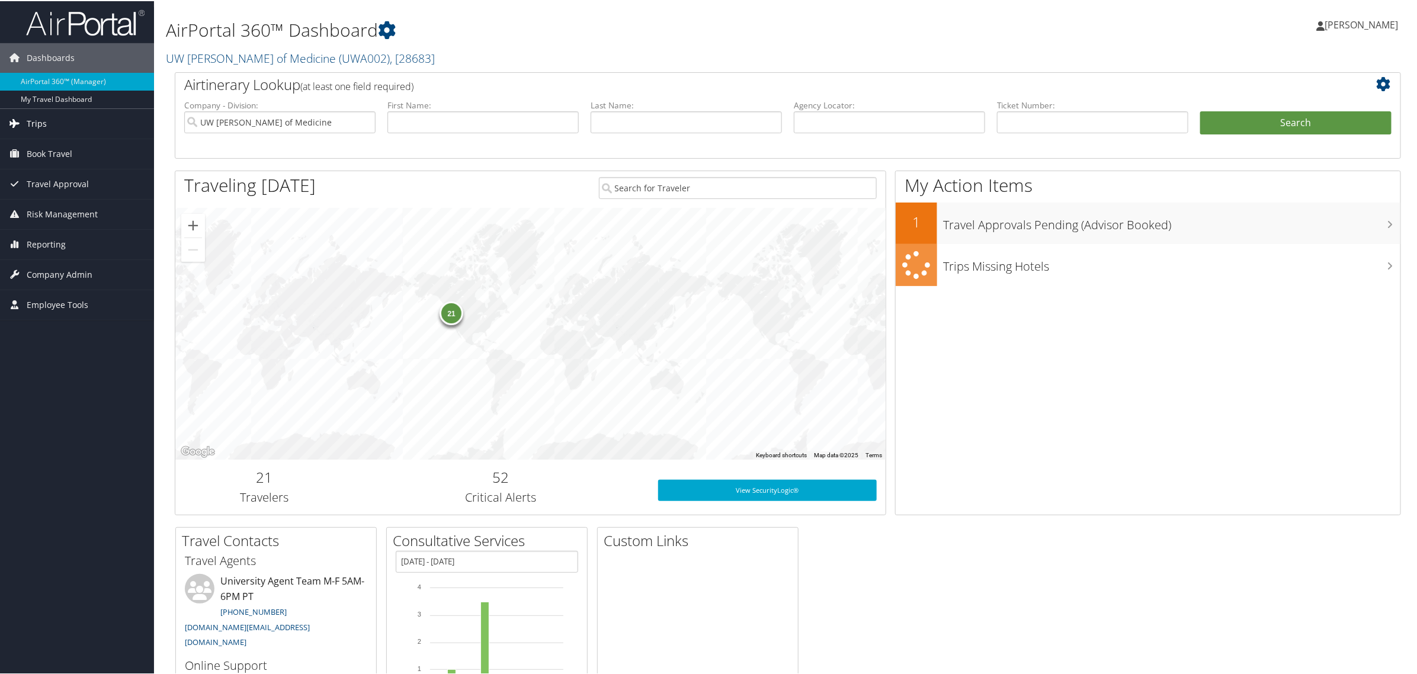
click at [43, 122] on span "Trips" at bounding box center [37, 123] width 20 height 30
click at [42, 142] on link "Airtinerary® Lookup" at bounding box center [77, 146] width 154 height 18
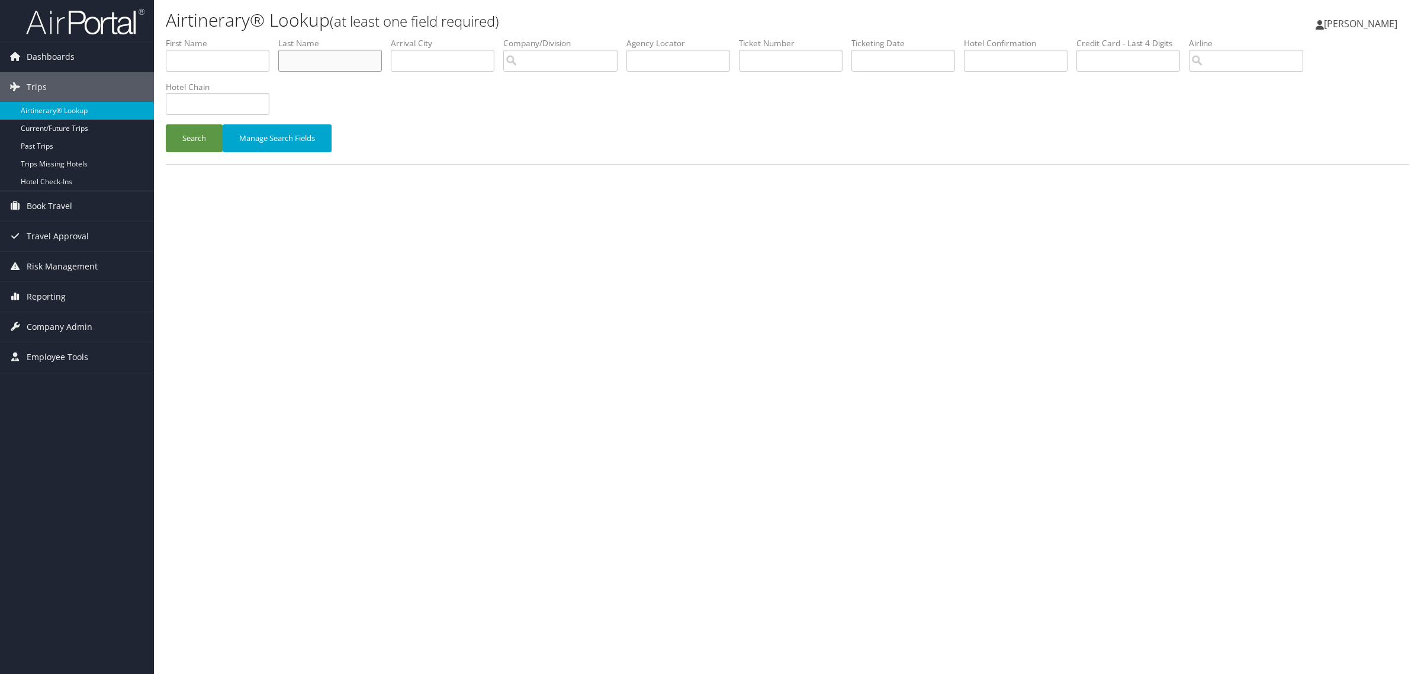
click at [296, 63] on input "text" at bounding box center [330, 61] width 104 height 22
type input "muzquiz"
click at [166, 124] on button "Search" at bounding box center [194, 138] width 57 height 28
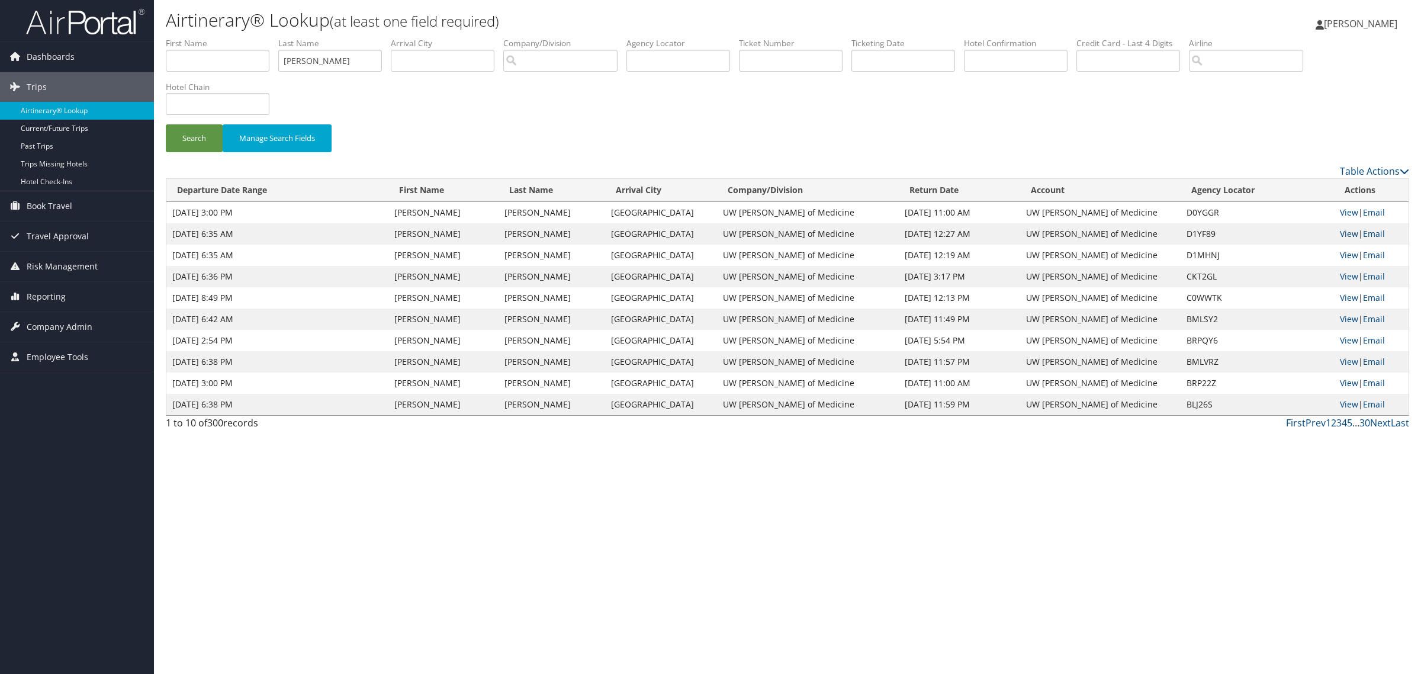
click at [1341, 234] on link "View" at bounding box center [1349, 233] width 18 height 11
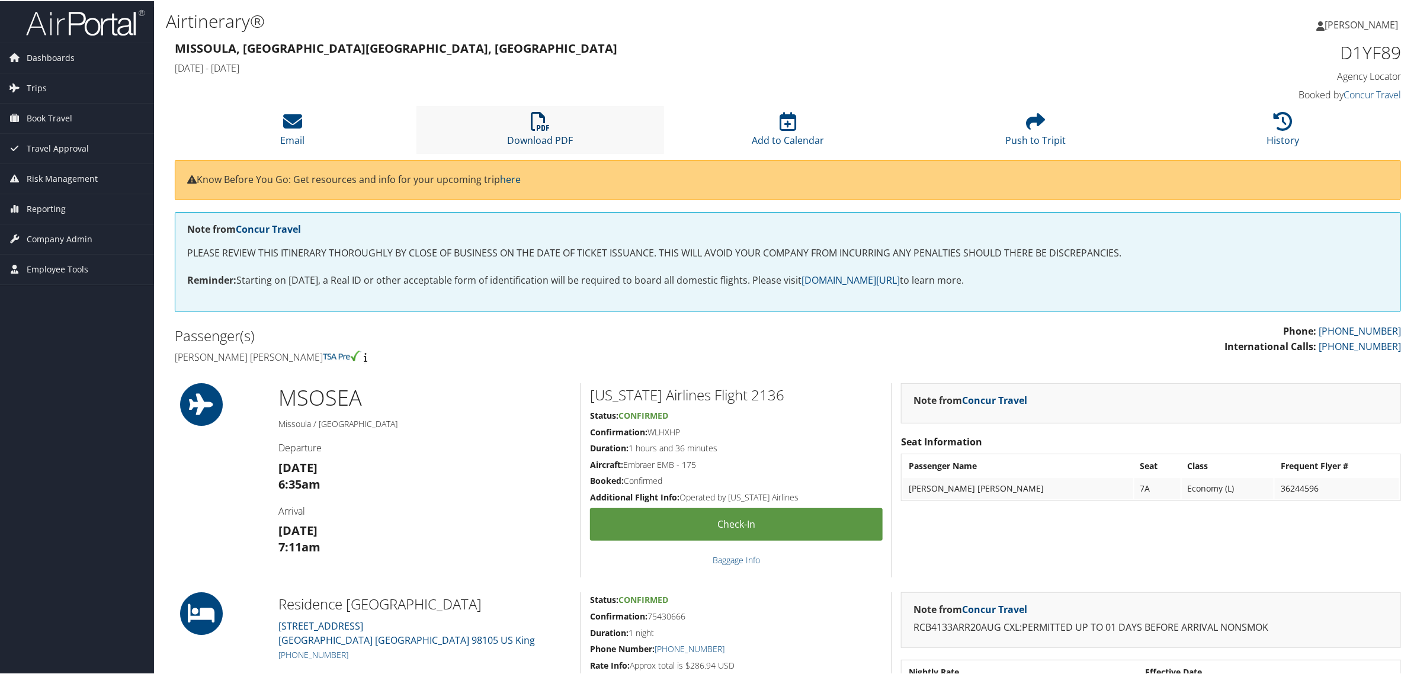
click at [534, 120] on icon at bounding box center [540, 120] width 19 height 19
